Goal: Task Accomplishment & Management: Manage account settings

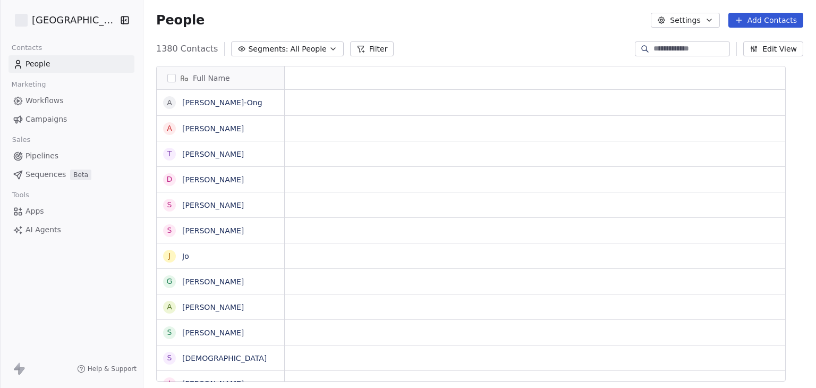
scroll to position [9, 9]
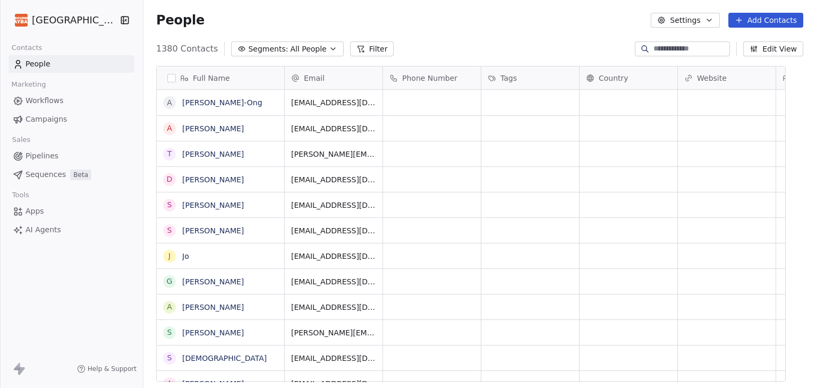
click at [95, 11] on html "Melbourne Playback Theatre Contacts People Marketing Workflows Campaigns Sales …" at bounding box center [408, 194] width 816 height 388
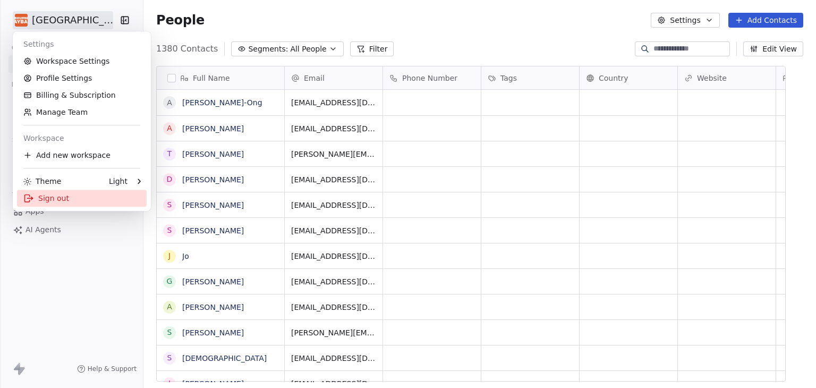
click at [63, 201] on div "Sign out" at bounding box center [82, 198] width 130 height 17
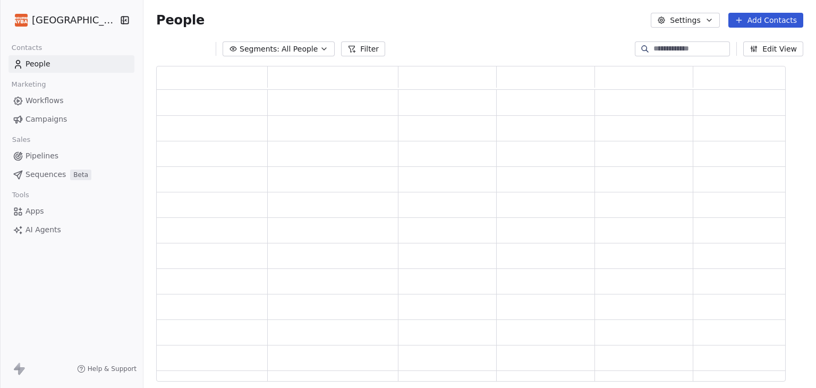
scroll to position [9, 9]
click at [50, 117] on span "Campaigns" at bounding box center [46, 119] width 41 height 11
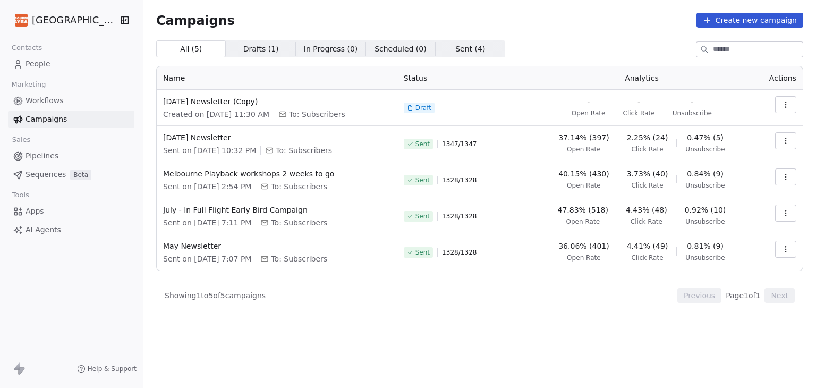
click at [91, 23] on html "Melbourne Playback Theatre Contacts People Marketing Workflows Campaigns Sales …" at bounding box center [408, 194] width 816 height 388
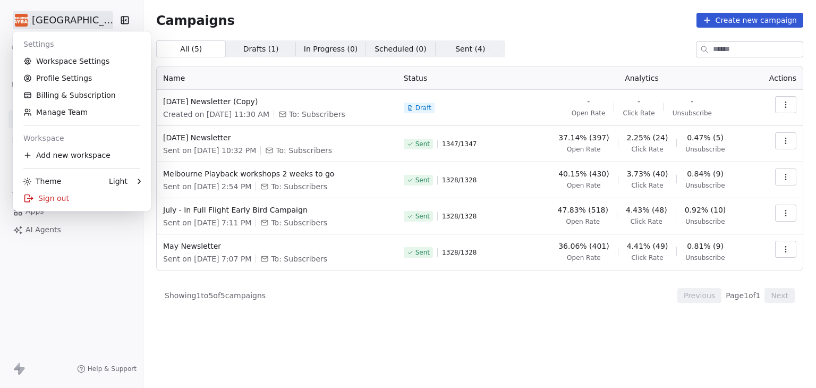
click at [406, 24] on html "Melbourne Playback Theatre Contacts People Marketing Workflows Campaigns Sales …" at bounding box center [408, 194] width 816 height 388
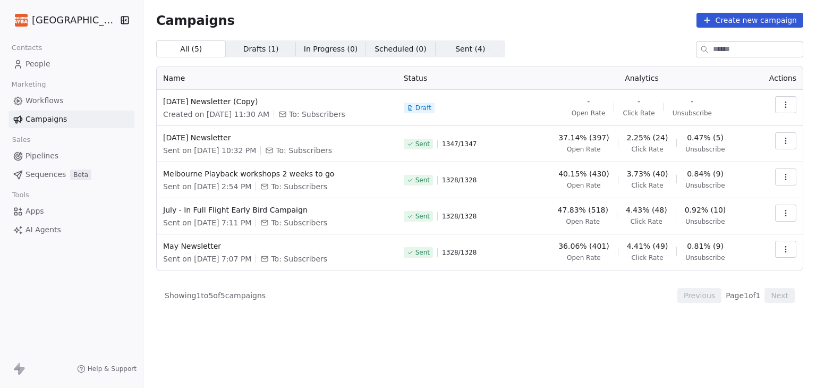
click at [72, 23] on html "Melbourne Playback Theatre Contacts People Marketing Workflows Campaigns Sales …" at bounding box center [408, 194] width 816 height 388
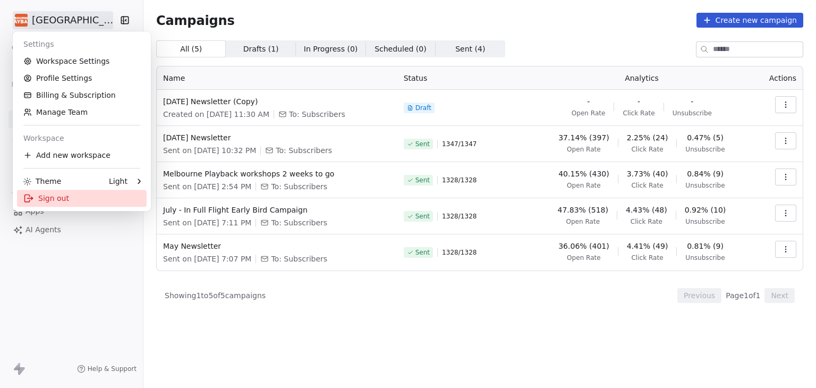
click at [77, 197] on div "Sign out" at bounding box center [82, 198] width 130 height 17
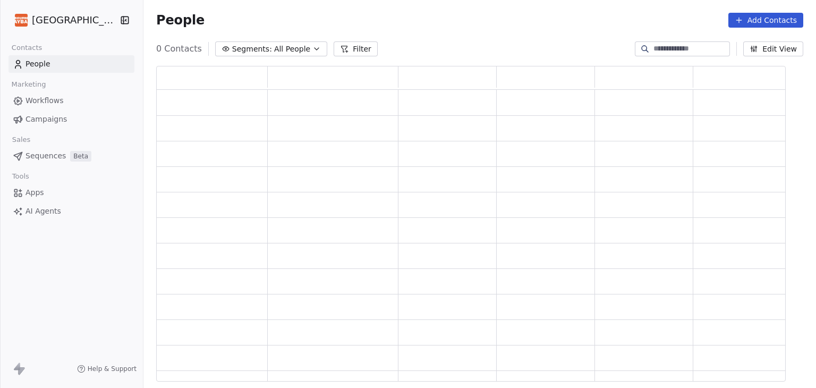
scroll to position [307, 621]
click at [75, 18] on html "Melbourne Playback Theatre Contacts People Marketing Workflows Campaigns Sales …" at bounding box center [408, 194] width 816 height 388
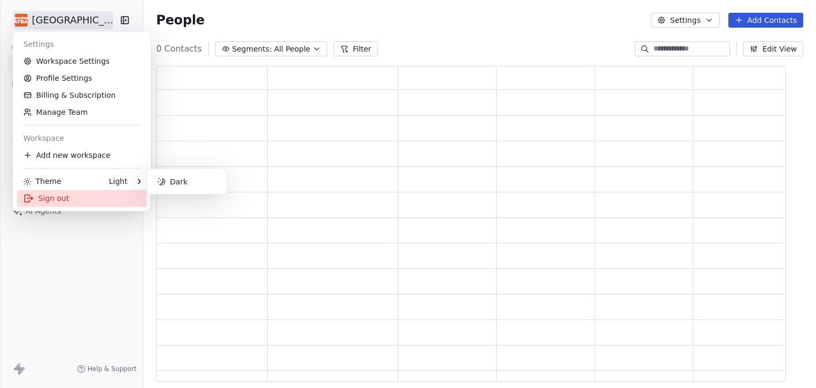
click at [65, 192] on div "Sign out" at bounding box center [82, 198] width 130 height 17
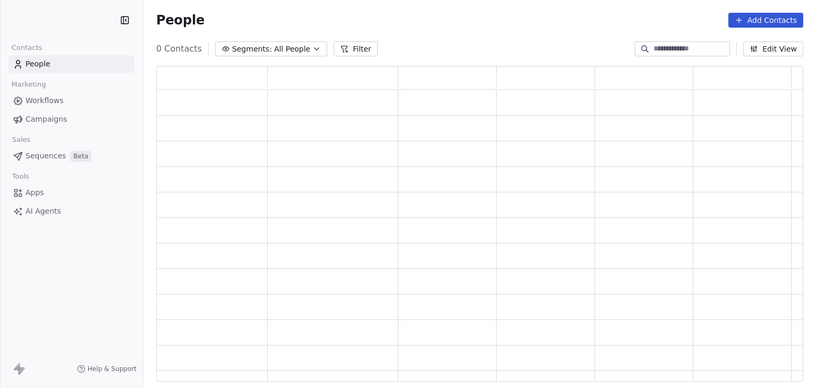
scroll to position [307, 639]
